Goal: Task Accomplishment & Management: Manage account settings

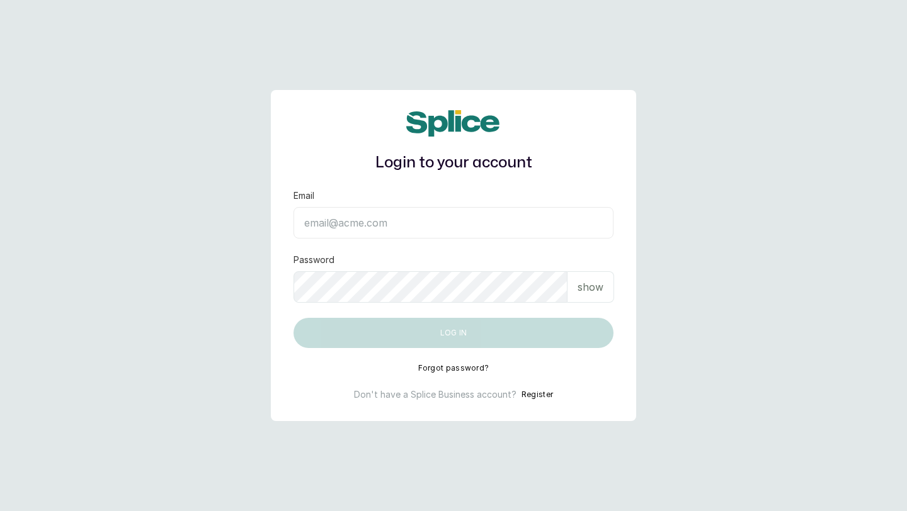
type input "[EMAIL_ADDRESS][DOMAIN_NAME]"
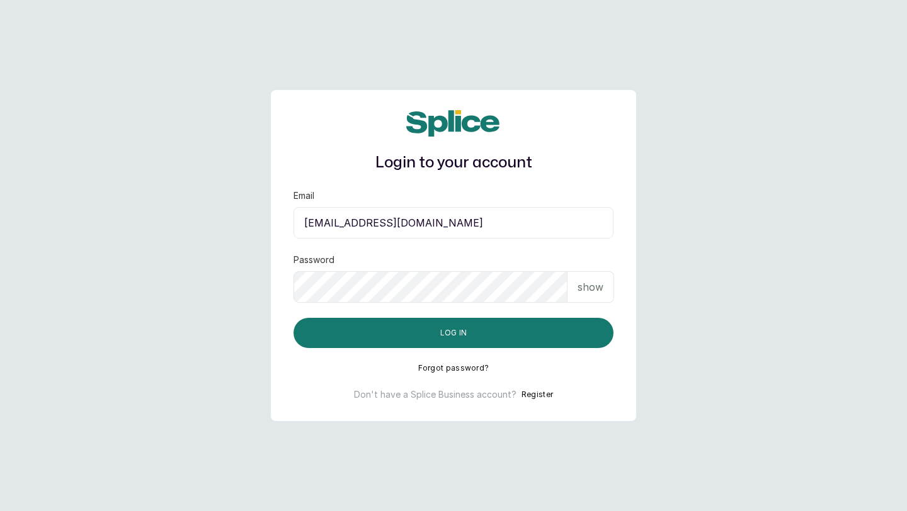
click at [593, 283] on p "show" at bounding box center [591, 287] width 26 height 15
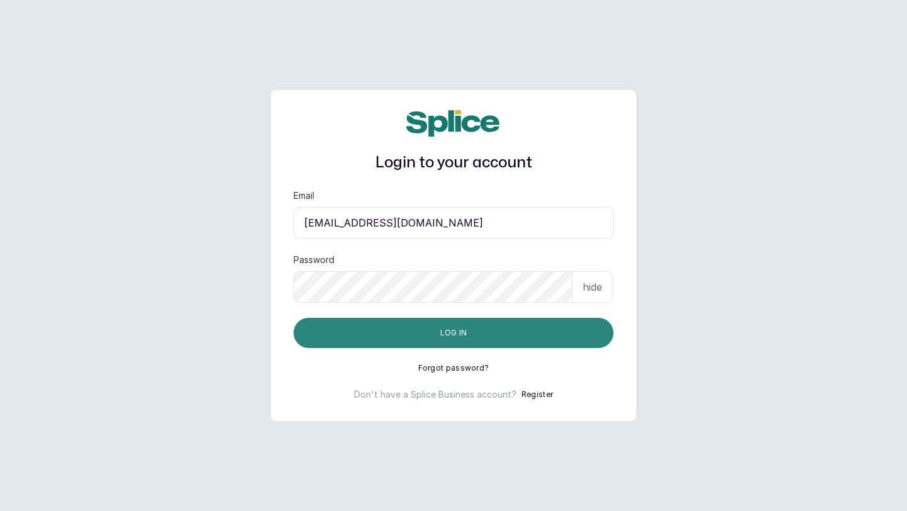
click at [476, 330] on button "Log in" at bounding box center [454, 333] width 320 height 30
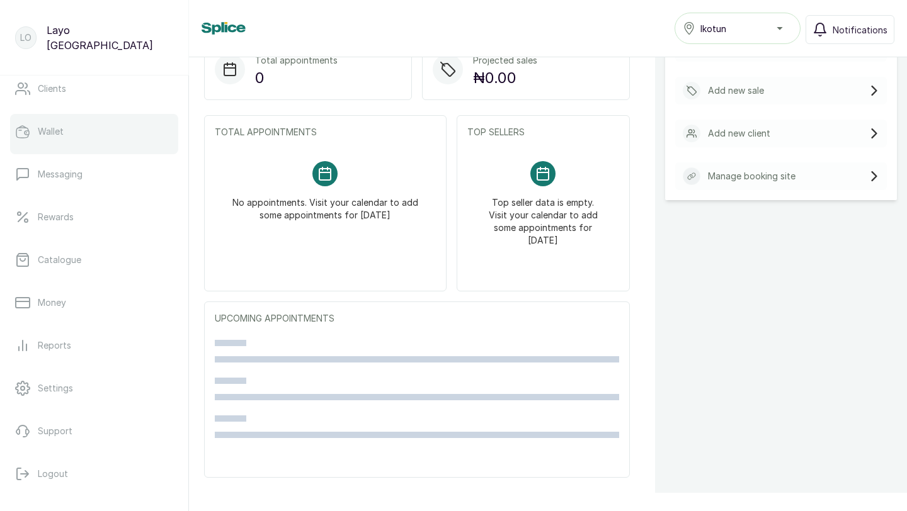
scroll to position [198, 0]
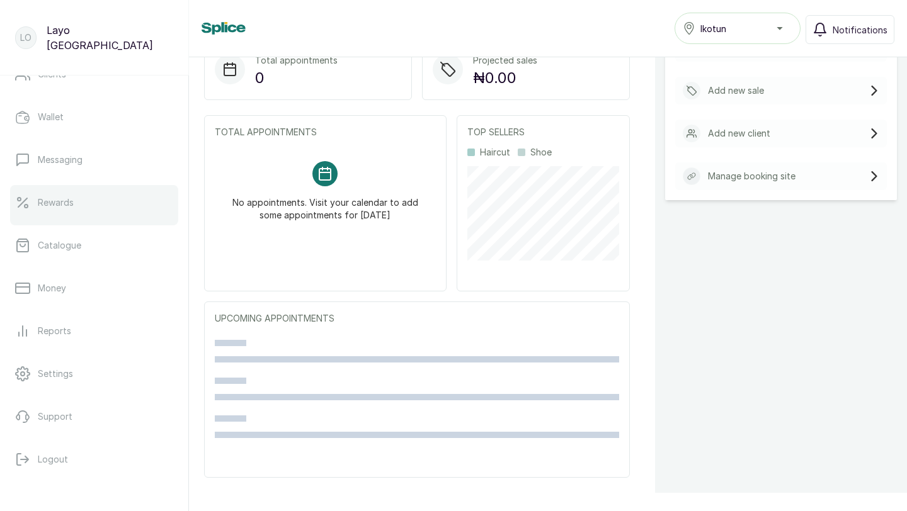
click at [88, 214] on link "Rewards" at bounding box center [94, 202] width 168 height 35
